Goal: Book appointment/travel/reservation

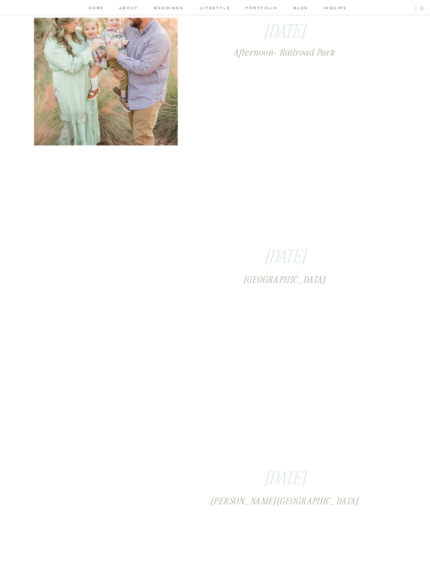
scroll to position [702, 0]
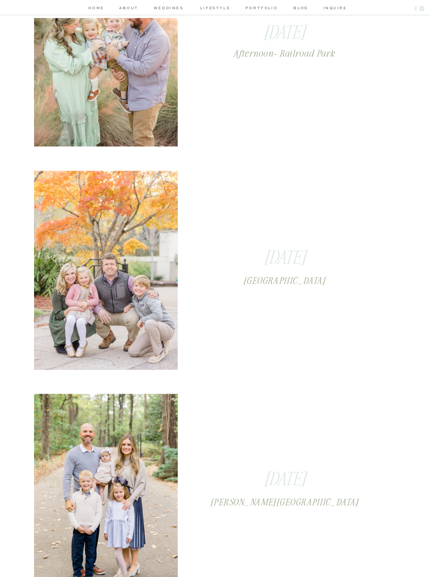
click at [323, 257] on h2 "[DATE]" at bounding box center [285, 258] width 224 height 24
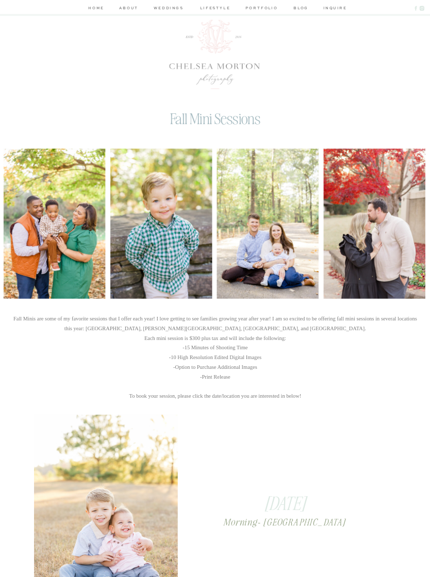
scroll to position [0, 0]
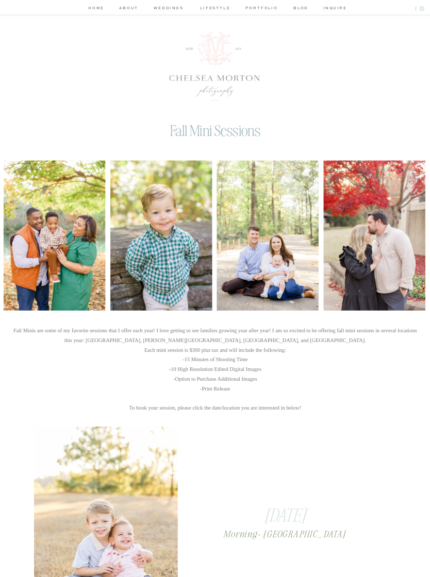
click at [207, 53] on div at bounding box center [215, 65] width 91 height 69
click at [222, 9] on nav "lifestyle" at bounding box center [215, 9] width 34 height 8
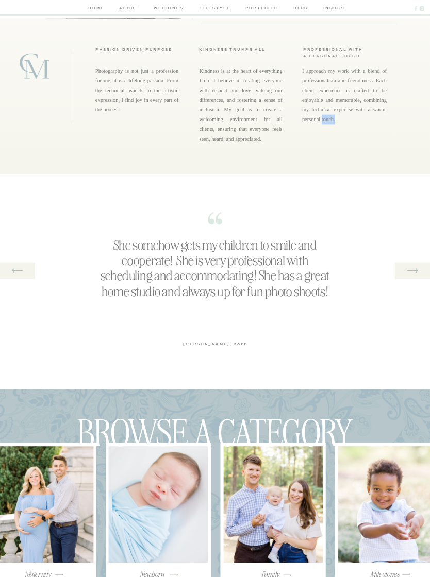
scroll to position [776, 0]
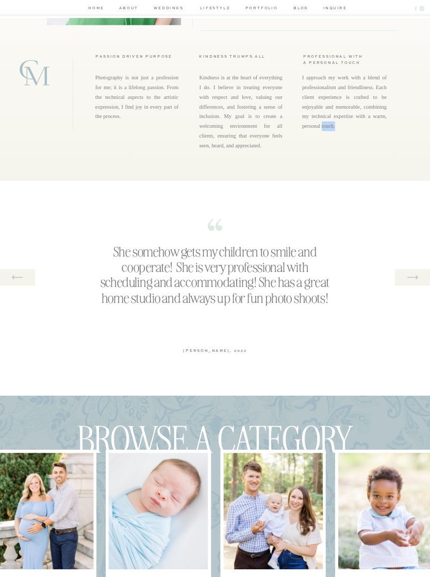
click at [380, 90] on p "I approach my work with a blend of professionalism and friendliness. Each clien…" at bounding box center [344, 101] width 85 height 56
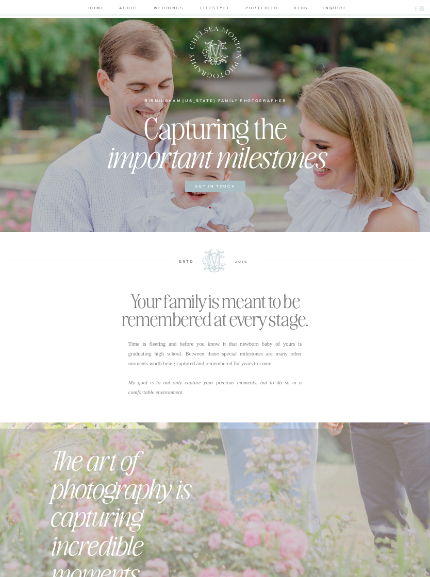
scroll to position [0, 0]
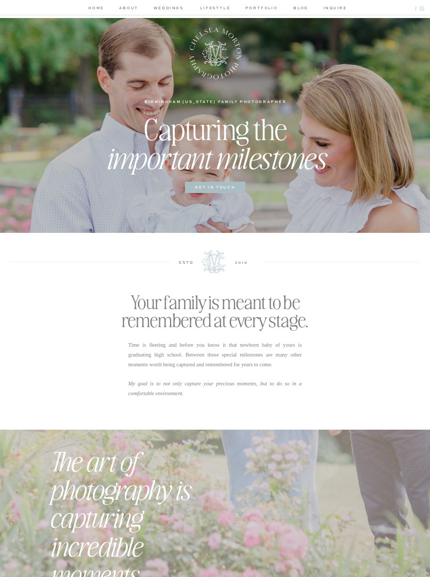
click at [341, 9] on nav "inquire" at bounding box center [333, 9] width 21 height 8
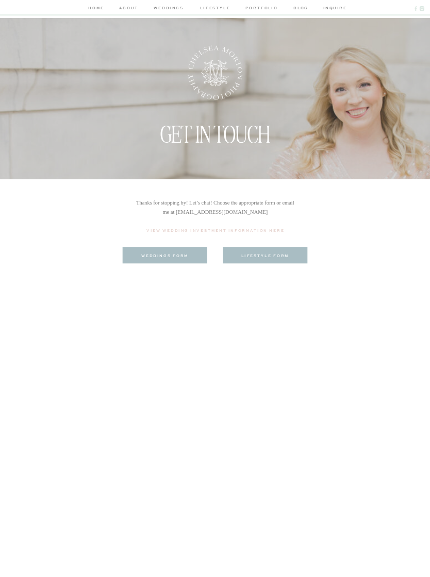
click at [304, 11] on nav "blog" at bounding box center [301, 9] width 21 height 8
